Goal: Task Accomplishment & Management: Manage account settings

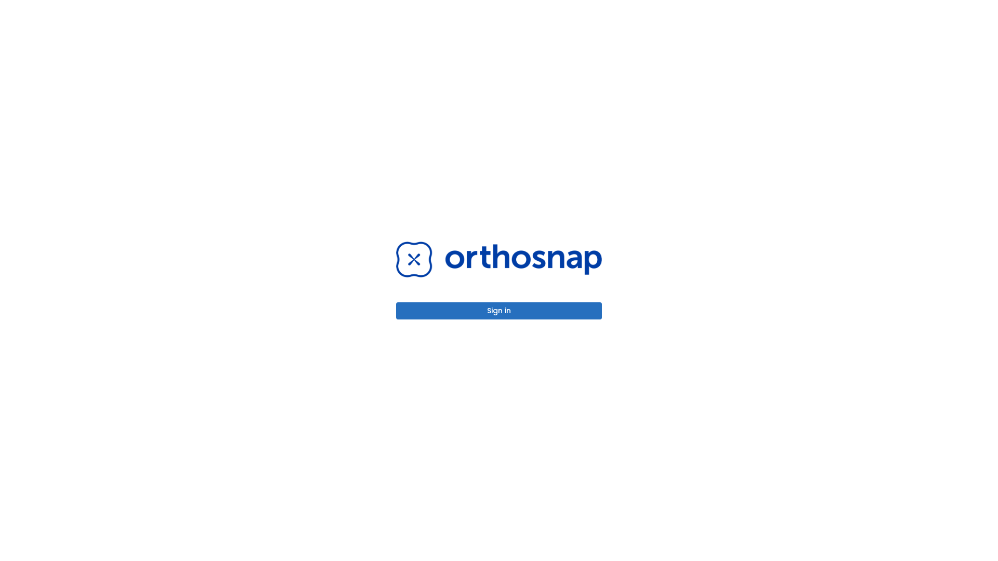
click at [499, 311] on button "Sign in" at bounding box center [499, 311] width 206 height 17
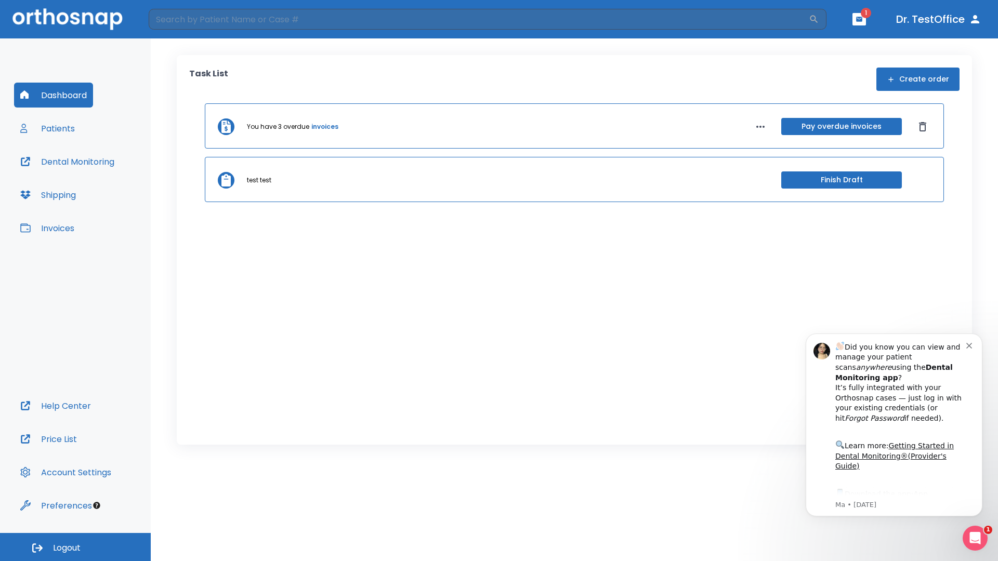
click at [75, 547] on span "Logout" at bounding box center [67, 548] width 28 height 11
